Goal: Use online tool/utility: Use online tool/utility

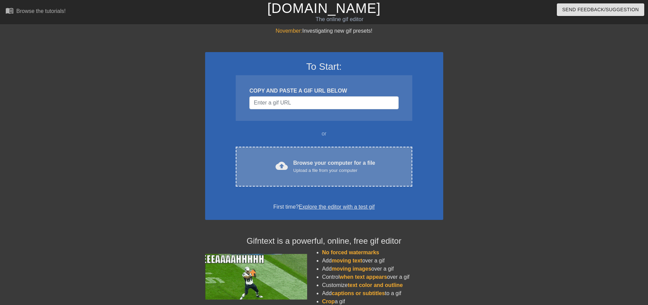
click at [325, 159] on div "Browse your computer for a file Upload a file from your computer" at bounding box center [334, 166] width 82 height 15
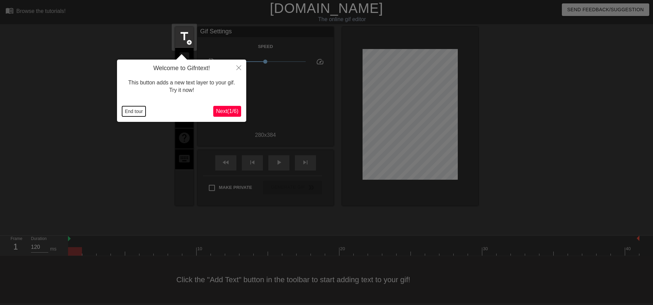
click at [129, 113] on button "End tour" at bounding box center [133, 111] width 23 height 10
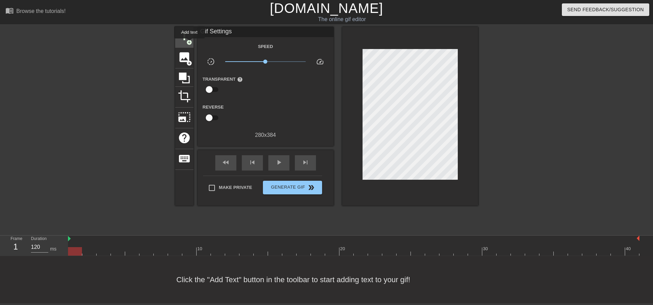
click at [189, 43] on span "add_circle" at bounding box center [189, 42] width 6 height 6
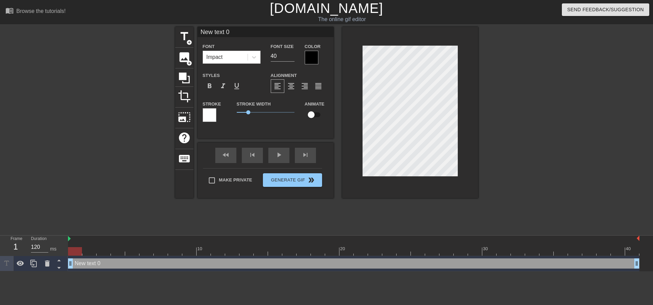
scroll to position [1, 1]
type input "1"
type textarea "1"
type input "12"
type textarea "12"
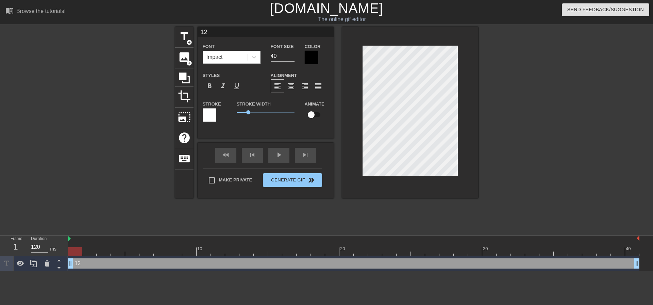
type input "125"
type textarea "125"
click at [290, 53] on input "382" at bounding box center [283, 56] width 24 height 11
click at [292, 58] on input "351" at bounding box center [283, 56] width 24 height 11
click at [274, 55] on input "351" at bounding box center [283, 56] width 24 height 11
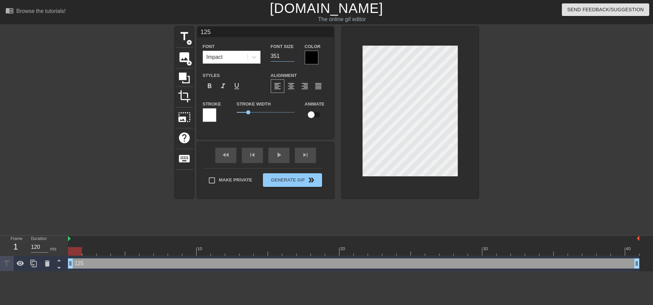
click at [274, 55] on input "351" at bounding box center [283, 56] width 24 height 11
type input "200"
click at [312, 61] on div at bounding box center [312, 58] width 14 height 14
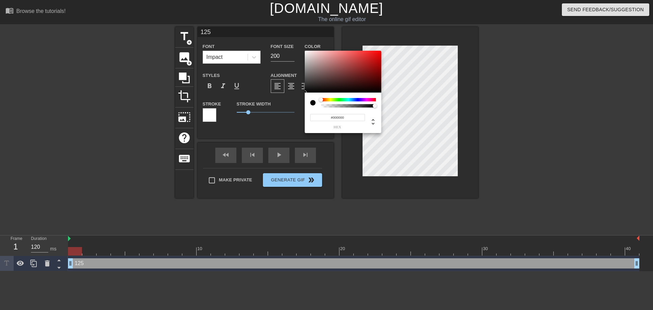
click at [339, 113] on div "#000000 hex" at bounding box center [343, 117] width 66 height 21
click at [333, 118] on input "#000000" at bounding box center [337, 117] width 55 height 7
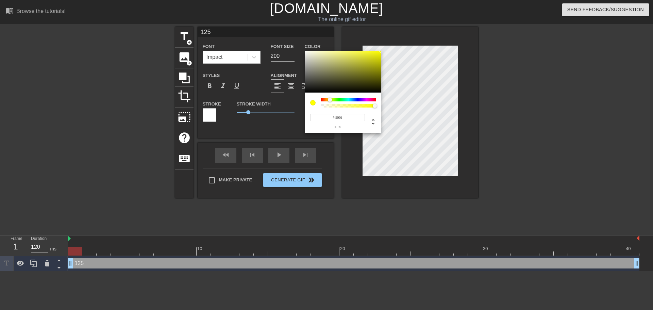
type input "#ff00ff"
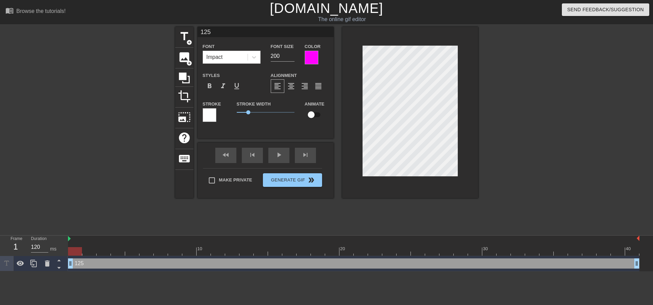
click at [209, 110] on div at bounding box center [210, 115] width 14 height 14
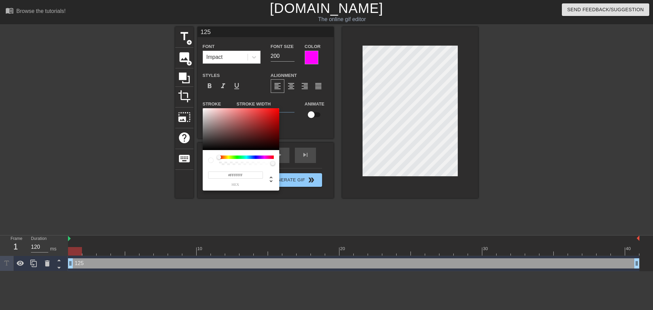
click at [234, 176] on input "#FFFFFF" at bounding box center [235, 174] width 55 height 7
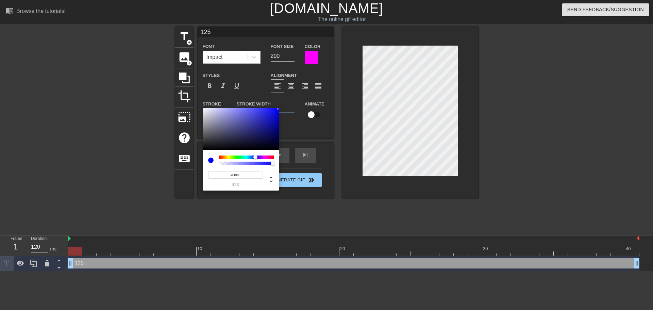
type input "#00ff00"
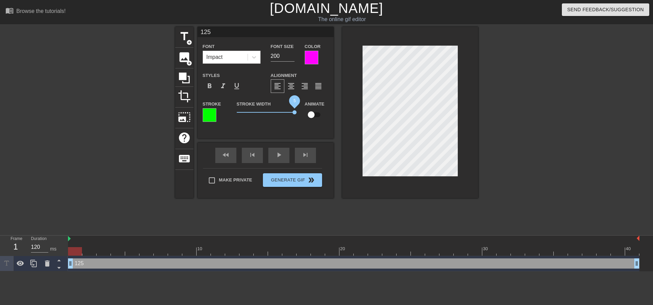
drag, startPoint x: 248, startPoint y: 112, endPoint x: 325, endPoint y: 121, distance: 76.7
click at [325, 121] on div "Stroke Stroke Width 5 Animate" at bounding box center [266, 114] width 136 height 28
click at [274, 55] on input "200" at bounding box center [283, 56] width 24 height 11
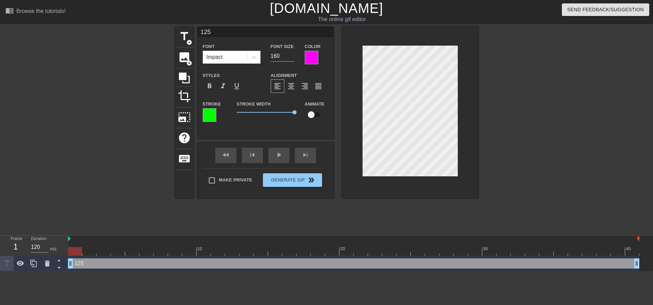
type input "160"
click at [362, 260] on div "125 drag_handle drag_handle" at bounding box center [354, 263] width 572 height 10
click at [378, 210] on div "title add_circle image add_circle crop photo_size_select_large help keyboard 12…" at bounding box center [326, 129] width 303 height 204
click at [316, 112] on input "checkbox" at bounding box center [311, 114] width 39 height 13
checkbox input "true"
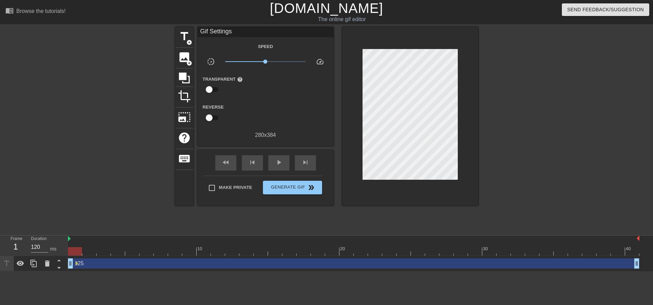
click at [329, 219] on div "title add_circle image add_circle crop photo_size_select_large help keyboard Gi…" at bounding box center [326, 129] width 303 height 204
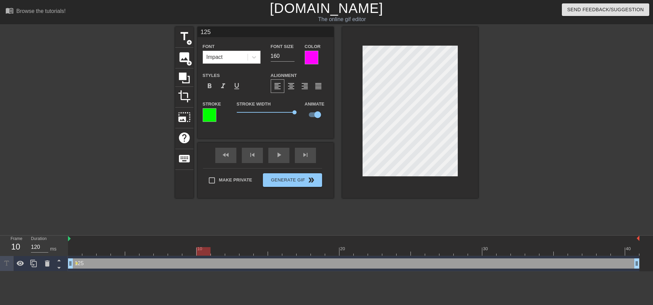
click at [203, 252] on div at bounding box center [354, 251] width 572 height 9
click at [487, 253] on div at bounding box center [354, 251] width 572 height 9
click at [628, 253] on div at bounding box center [354, 251] width 572 height 9
click at [73, 253] on div at bounding box center [354, 251] width 572 height 9
click at [630, 252] on div at bounding box center [354, 251] width 572 height 9
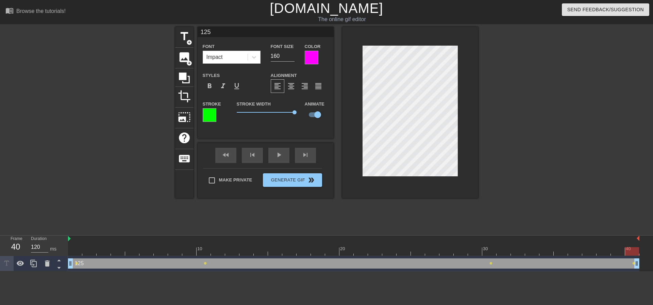
click at [75, 253] on div at bounding box center [354, 251] width 572 height 9
click at [631, 250] on div at bounding box center [354, 251] width 572 height 9
click at [74, 252] on div at bounding box center [354, 251] width 572 height 9
click at [629, 253] on div at bounding box center [354, 251] width 572 height 9
click at [78, 262] on span "lens" at bounding box center [76, 263] width 3 height 3
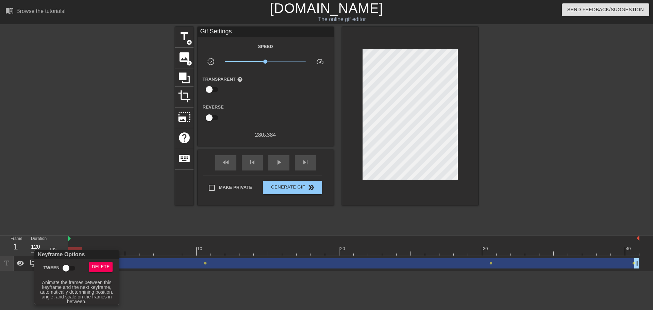
click at [70, 267] on input "Tween" at bounding box center [66, 268] width 39 height 13
checkbox input "true"
click at [206, 263] on div at bounding box center [326, 155] width 653 height 310
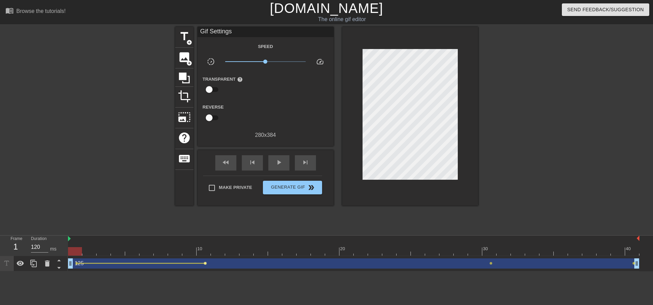
click at [205, 263] on span "lens" at bounding box center [205, 263] width 3 height 3
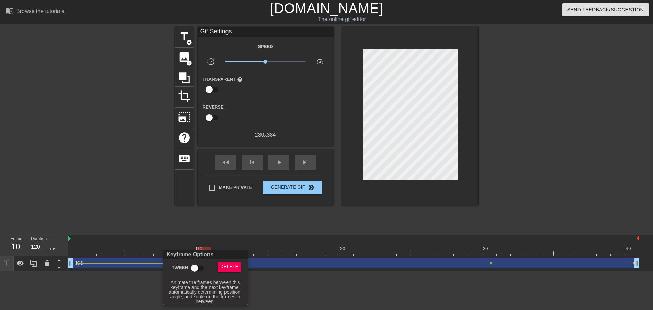
click at [193, 270] on input "Tween" at bounding box center [194, 268] width 39 height 13
checkbox input "true"
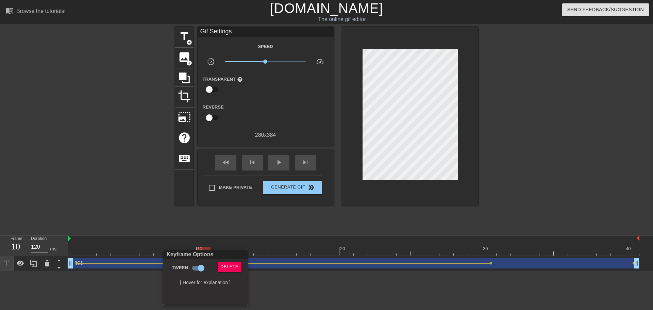
click at [493, 264] on div at bounding box center [326, 155] width 653 height 310
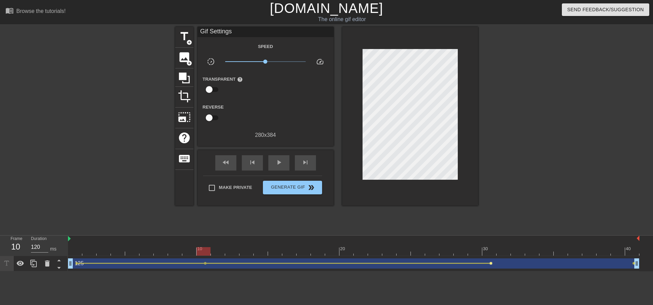
click at [492, 264] on span "lens" at bounding box center [491, 263] width 3 height 3
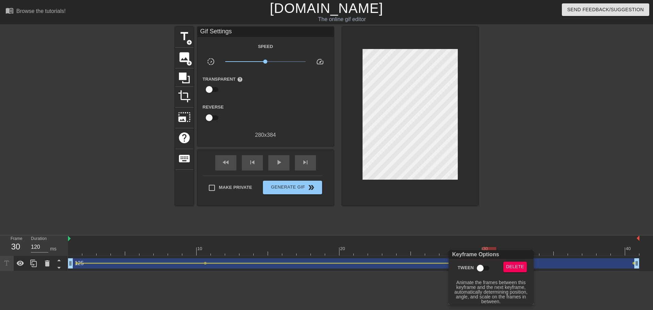
click at [481, 268] on input "Tween" at bounding box center [480, 268] width 39 height 13
checkbox input "true"
click at [274, 163] on div at bounding box center [326, 155] width 653 height 310
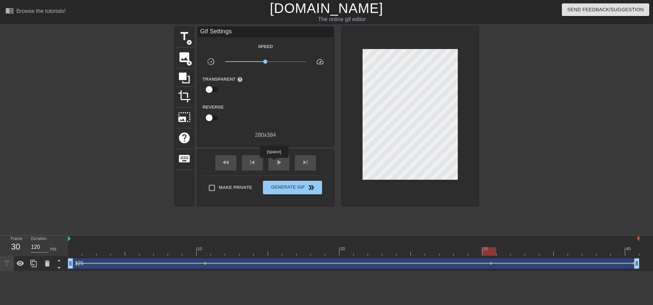
click at [274, 163] on div "play_arrow" at bounding box center [278, 162] width 21 height 15
click at [276, 164] on span "pause" at bounding box center [279, 162] width 8 height 8
click at [78, 251] on div at bounding box center [354, 251] width 572 height 9
click at [90, 251] on div at bounding box center [354, 251] width 572 height 9
click at [119, 251] on div at bounding box center [354, 251] width 572 height 9
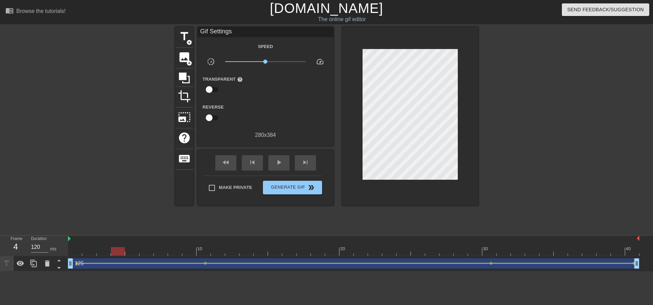
click at [628, 248] on div at bounding box center [354, 251] width 572 height 9
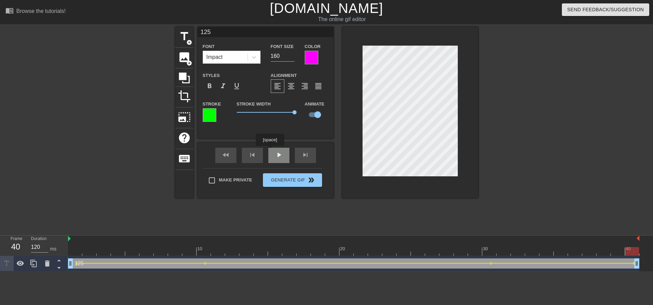
click at [270, 149] on div "125 Font Impact Font Size 160 Color Styles format_bold format_italic format_und…" at bounding box center [266, 112] width 136 height 171
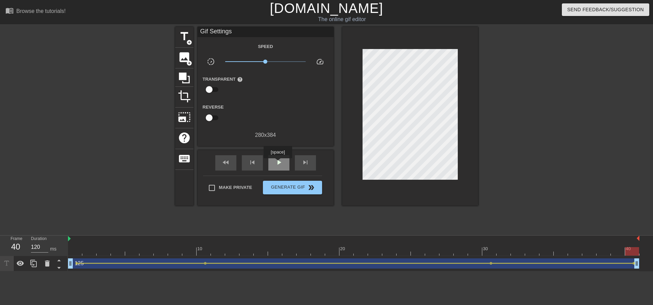
click at [278, 163] on span "play_arrow" at bounding box center [279, 162] width 8 height 8
click at [283, 161] on span "pause" at bounding box center [279, 162] width 8 height 8
click at [630, 250] on div at bounding box center [354, 251] width 572 height 9
click at [278, 152] on div "fast_rewind skip_previous play_arrow skip_next" at bounding box center [265, 163] width 111 height 26
click at [278, 166] on div "play_arrow" at bounding box center [278, 162] width 21 height 15
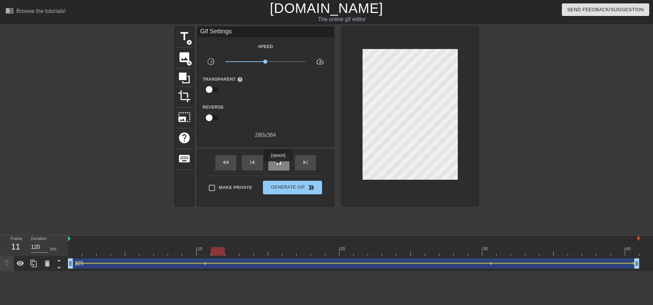
click at [278, 164] on span "pause" at bounding box center [279, 162] width 8 height 8
click at [280, 181] on button "Generate Gif double_arrow" at bounding box center [292, 188] width 59 height 14
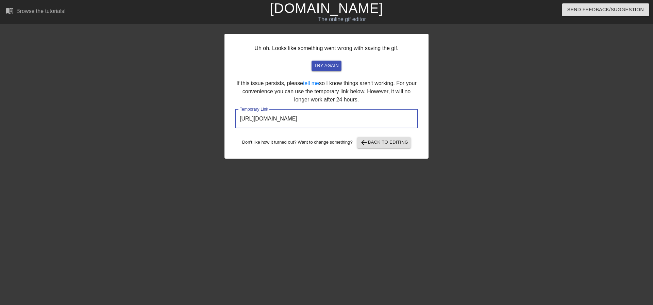
drag, startPoint x: 395, startPoint y: 122, endPoint x: 218, endPoint y: 117, distance: 177.0
click at [218, 117] on div "Uh oh. Looks like something went wrong with saving the gif. try again If this i…" at bounding box center [326, 129] width 653 height 204
